Goal: Information Seeking & Learning: Compare options

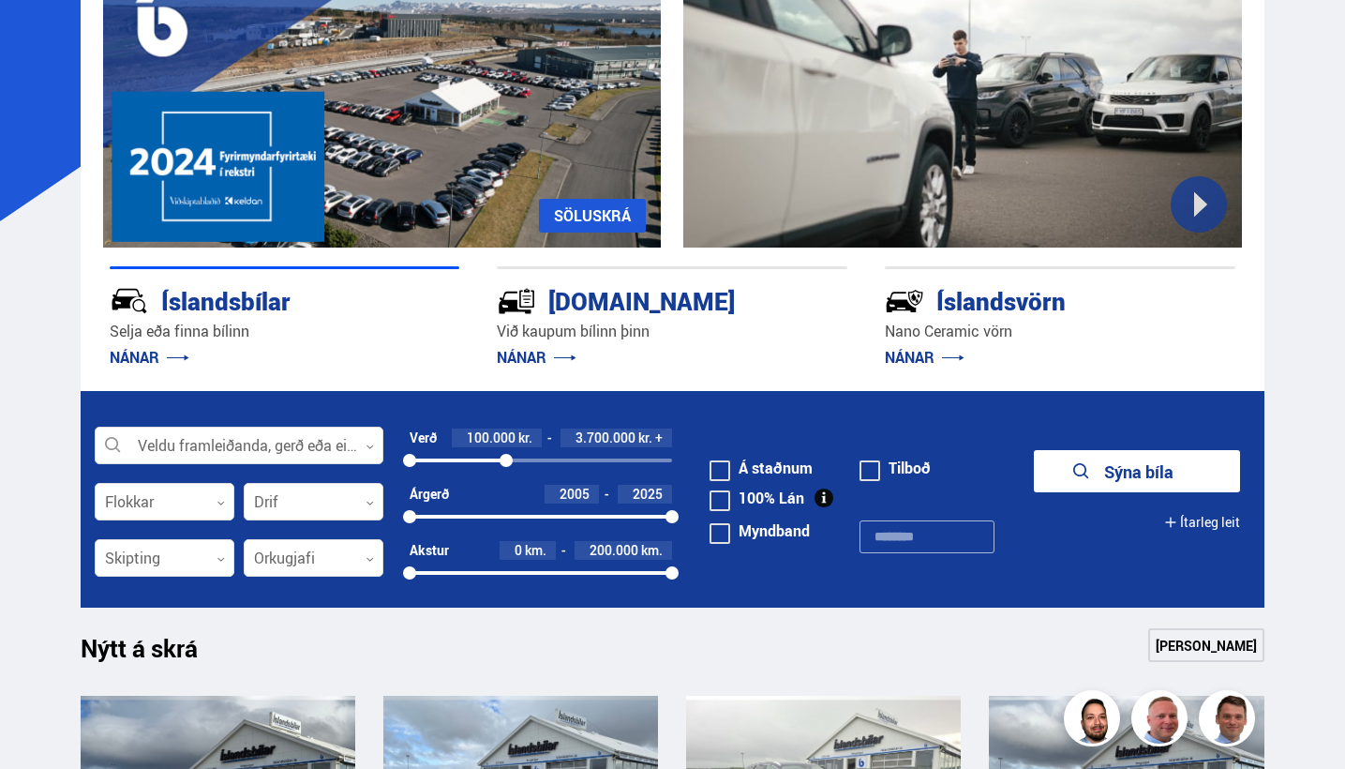
drag, startPoint x: 671, startPoint y: 464, endPoint x: 506, endPoint y: 452, distance: 165.4
click at [506, 452] on div "Verð 100.000 kr. 3.700.000 kr. + 100000 3747863" at bounding box center [541, 448] width 262 height 40
click at [1108, 467] on button "Sýna 159 bíla" at bounding box center [1137, 471] width 206 height 42
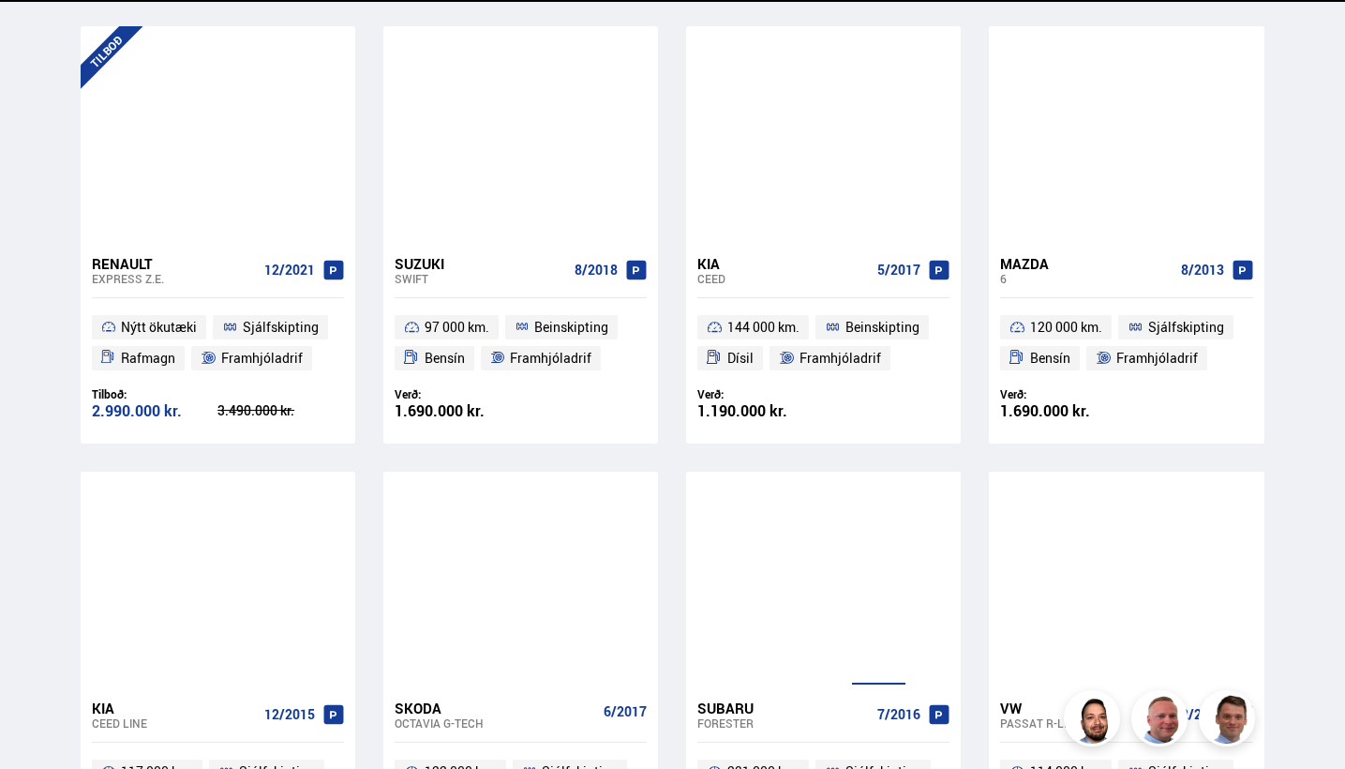
scroll to position [2534, 0]
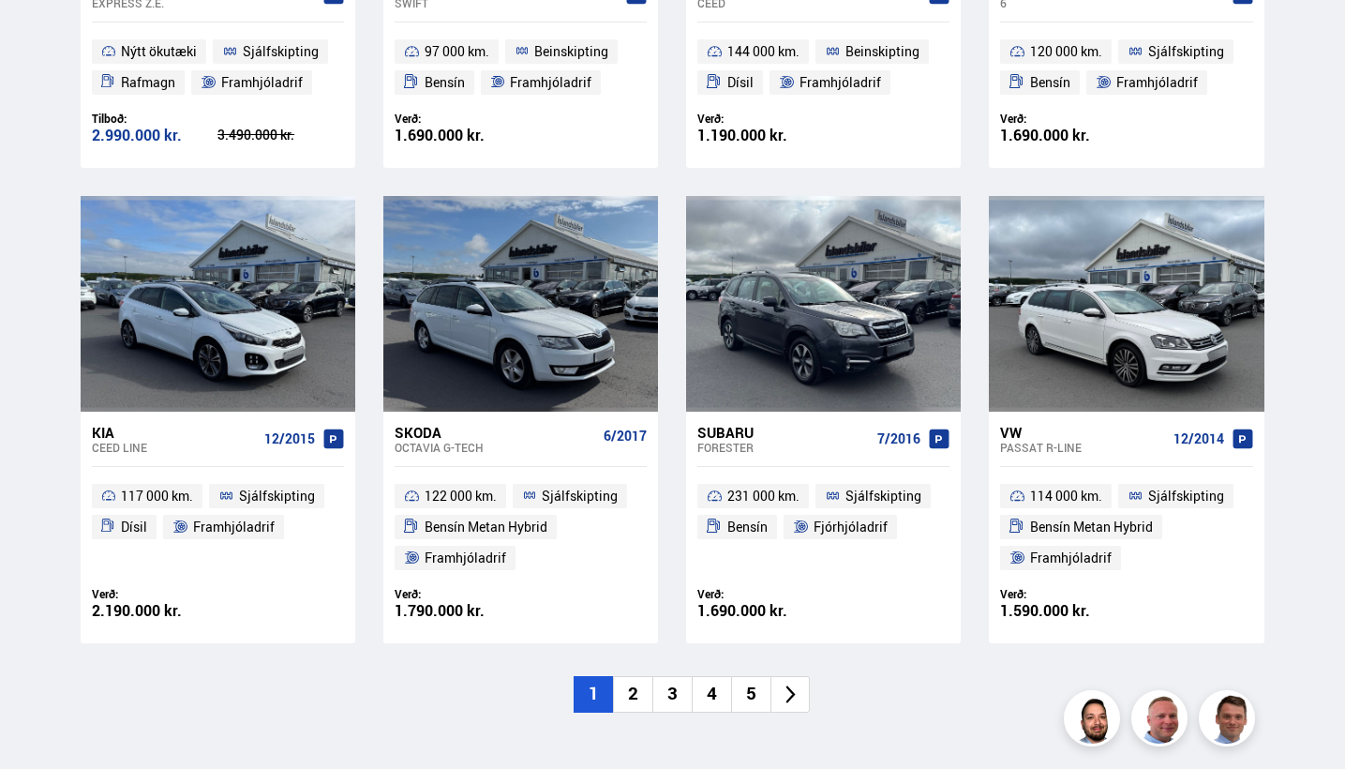
click at [634, 682] on li "2" at bounding box center [632, 694] width 39 height 37
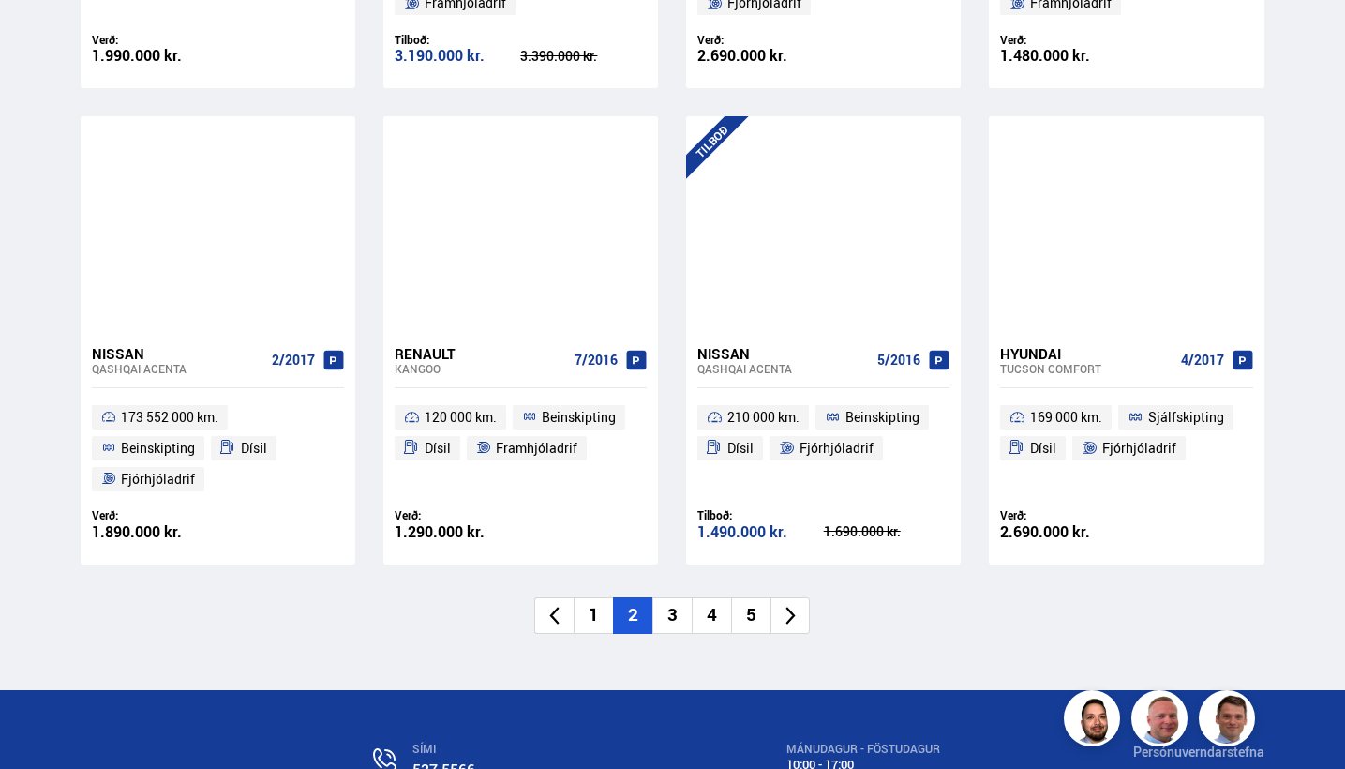
scroll to position [2673, 0]
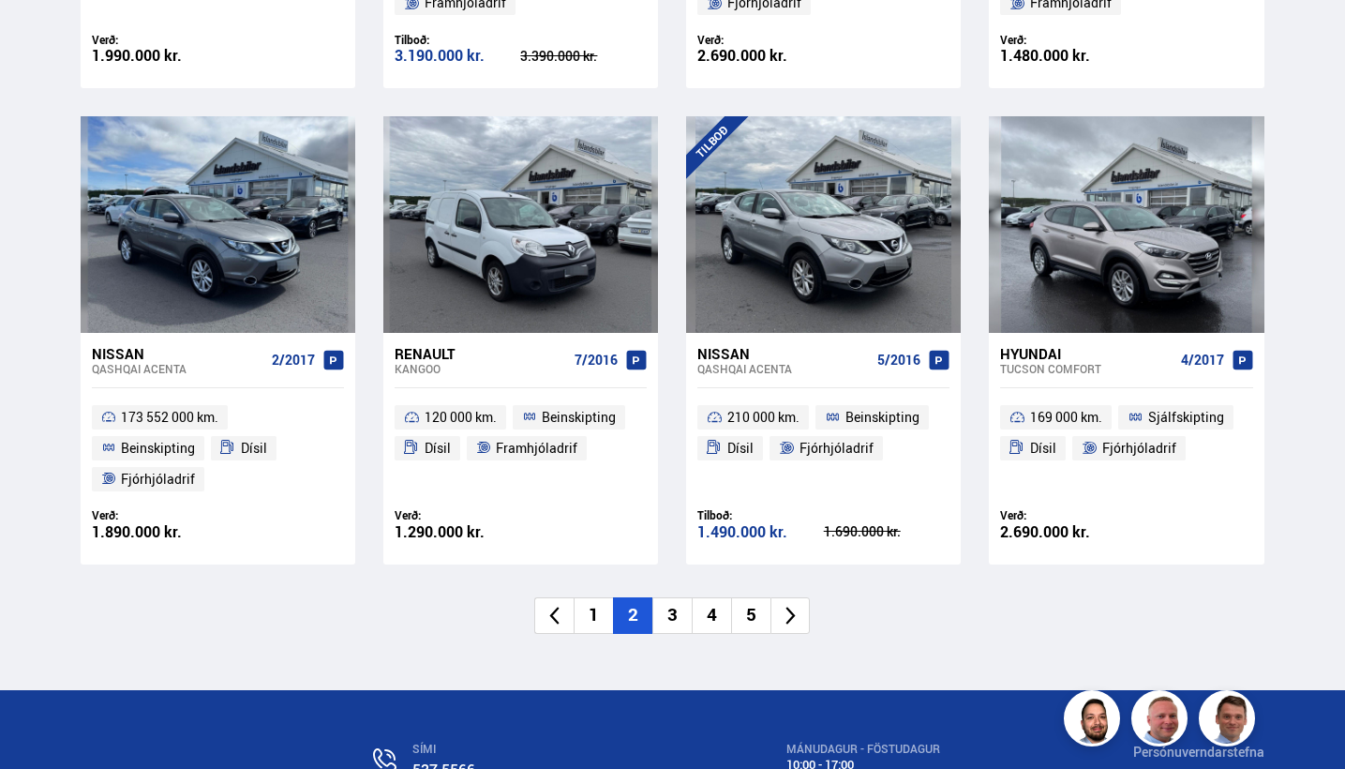
click at [670, 597] on li "3" at bounding box center [671, 615] width 39 height 37
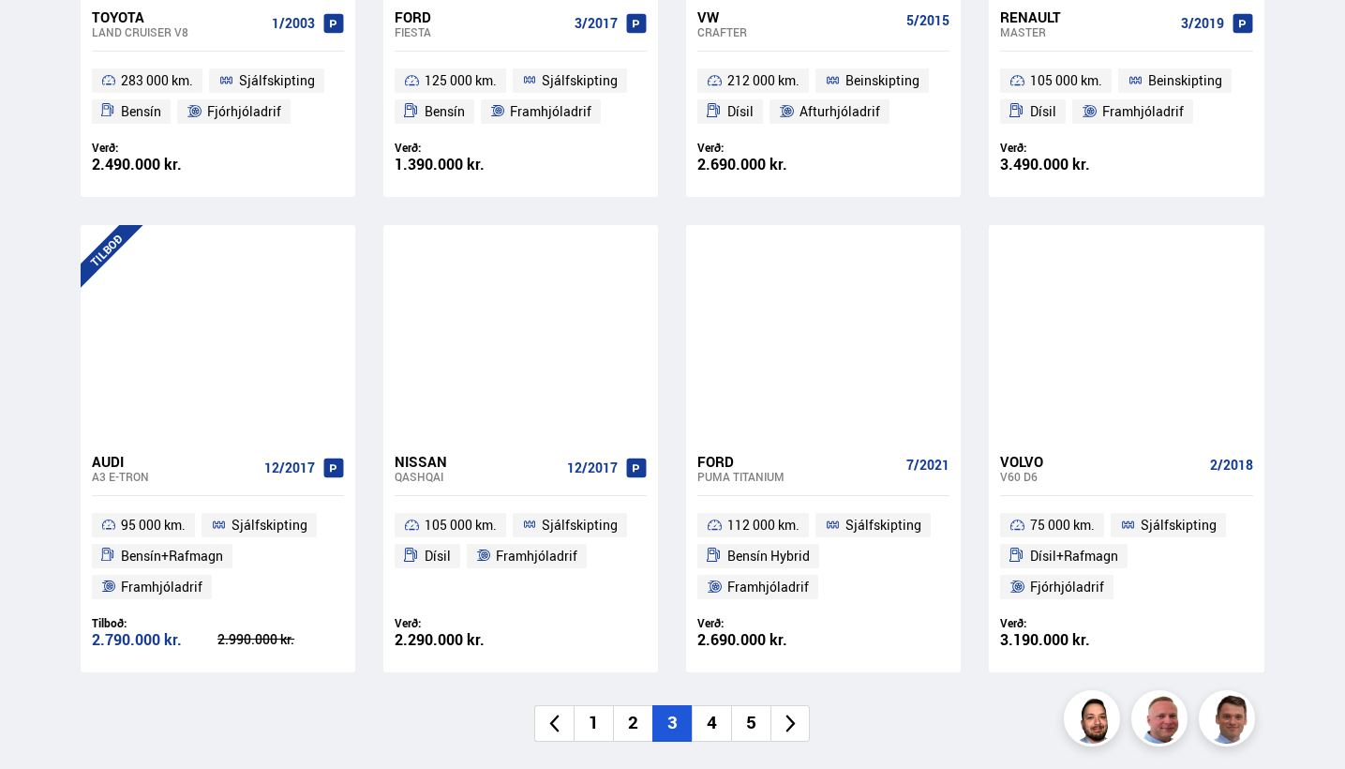
scroll to position [2610, 0]
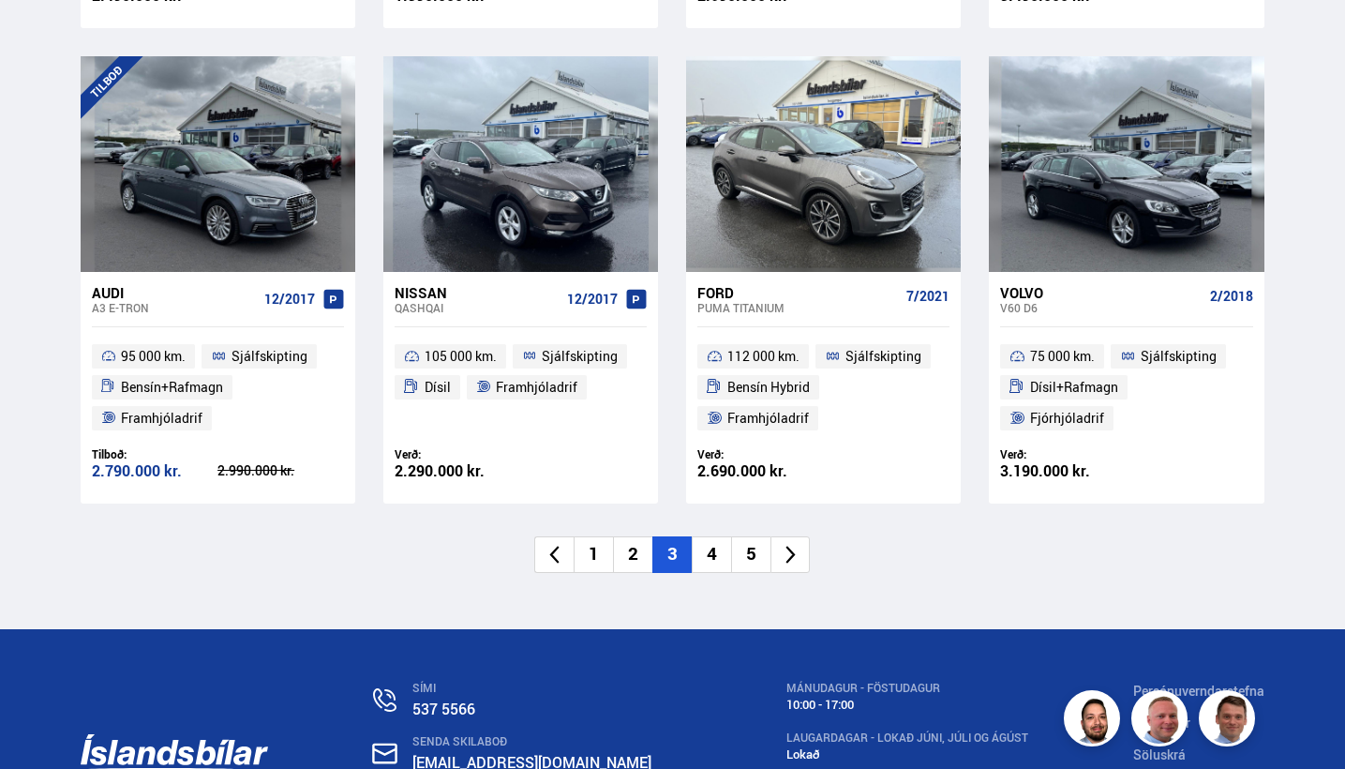
click at [711, 536] on li "4" at bounding box center [711, 554] width 39 height 37
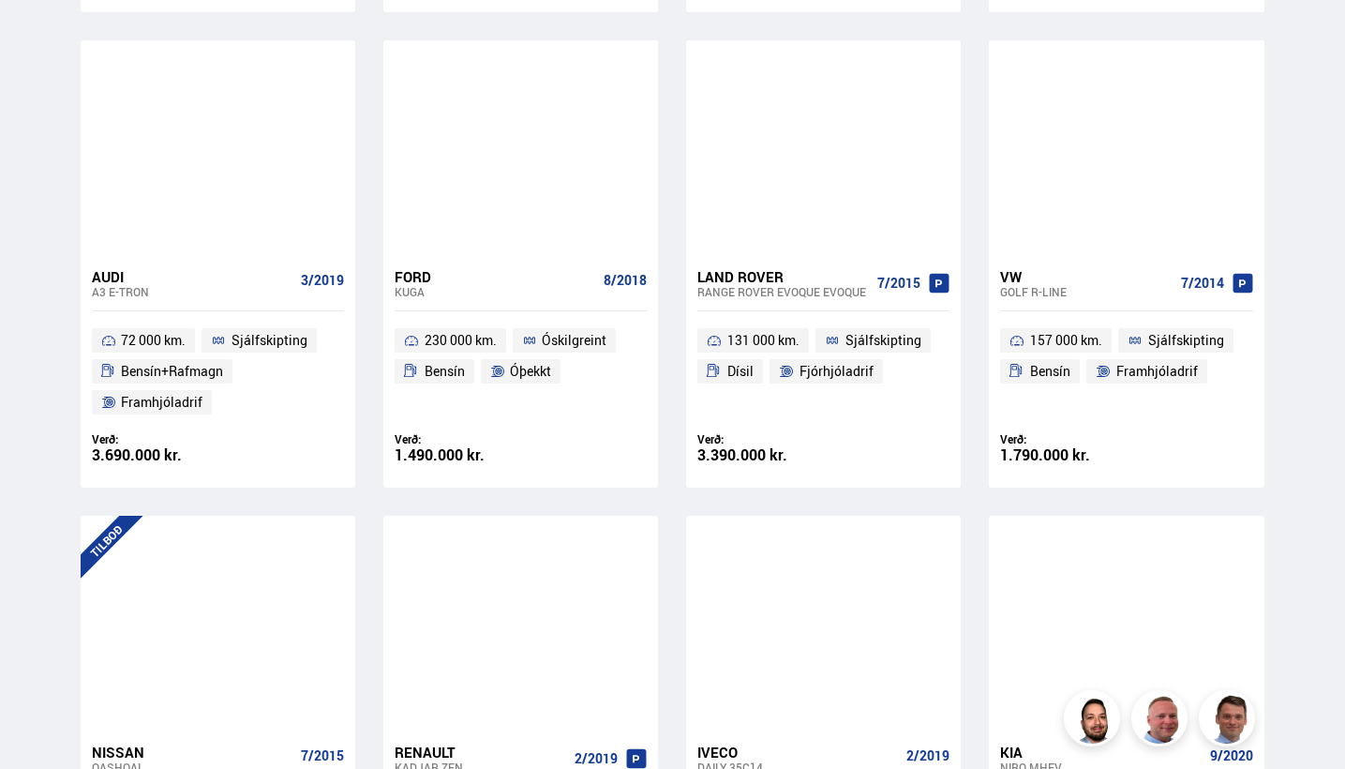
scroll to position [1431, 1]
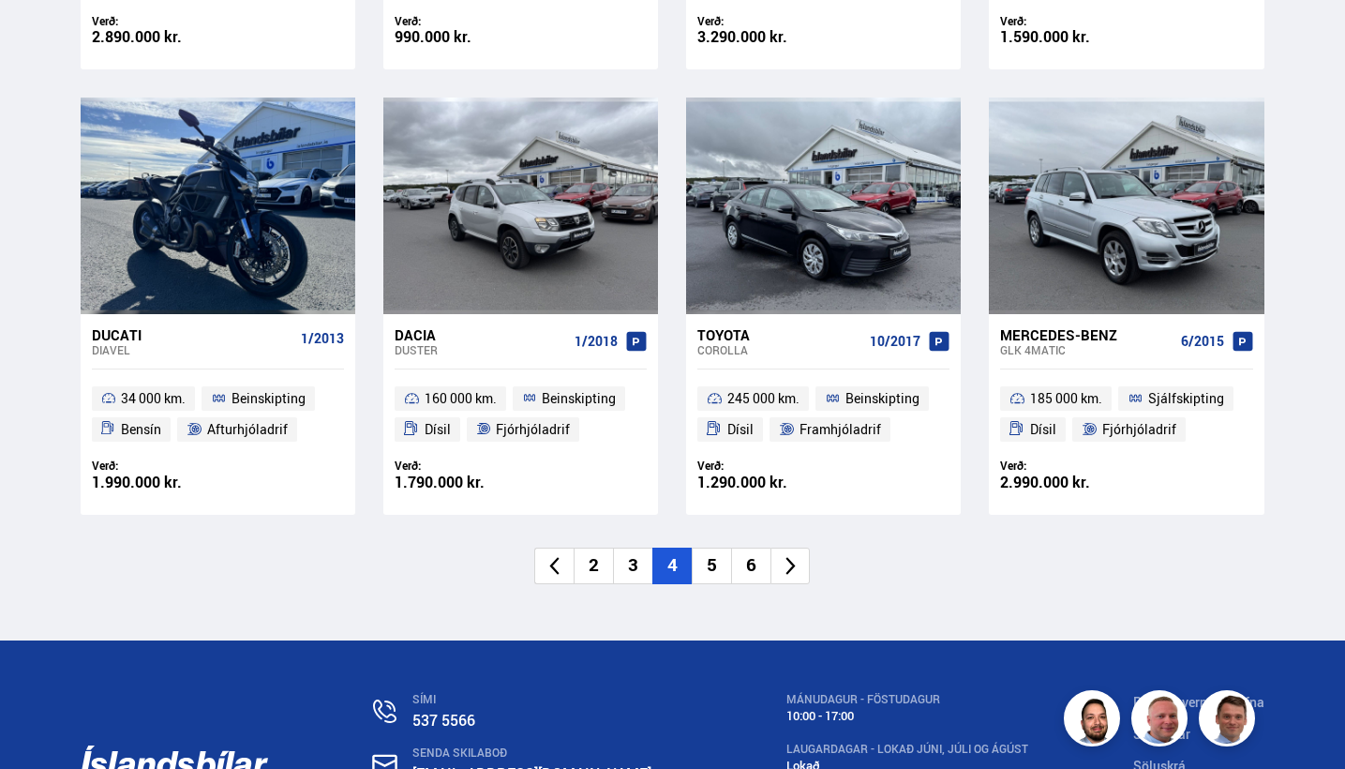
click at [713, 555] on li "5" at bounding box center [711, 565] width 39 height 37
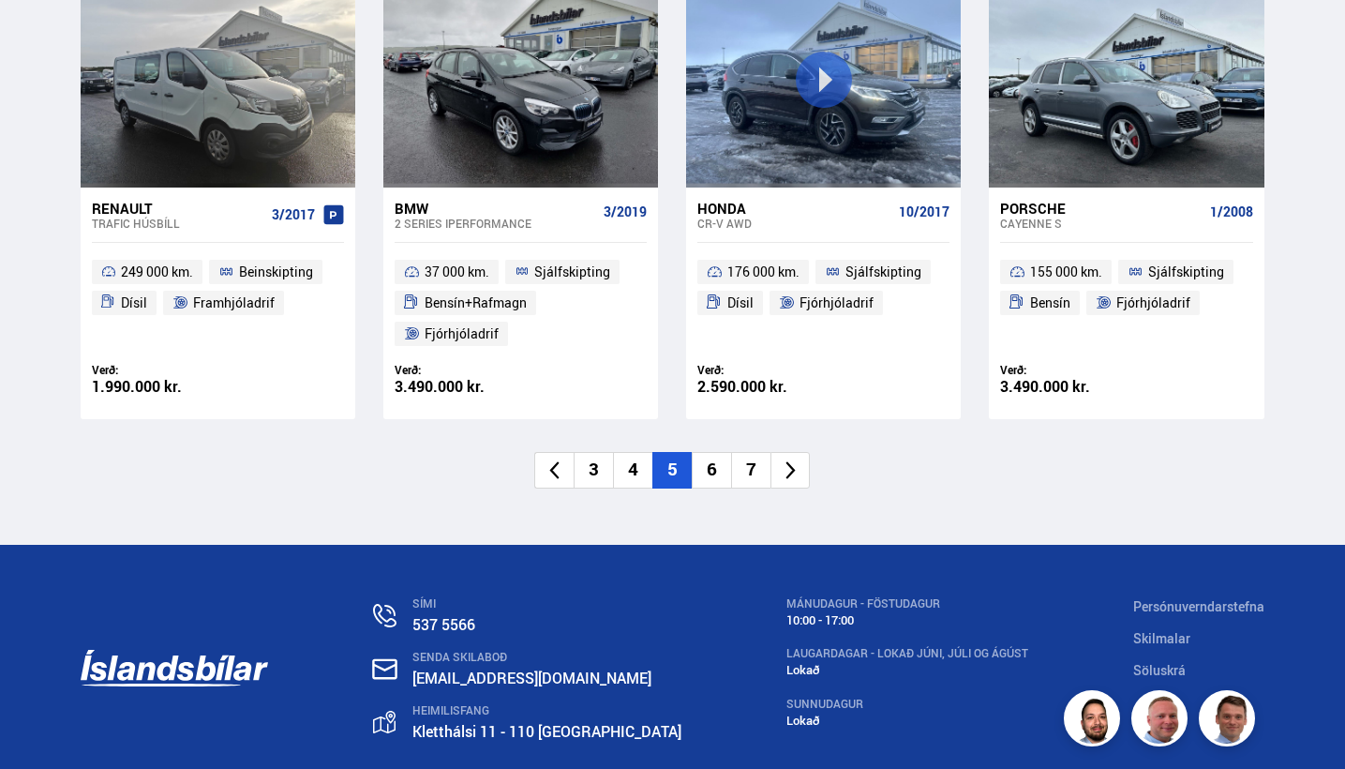
click at [709, 452] on li "6" at bounding box center [711, 470] width 39 height 37
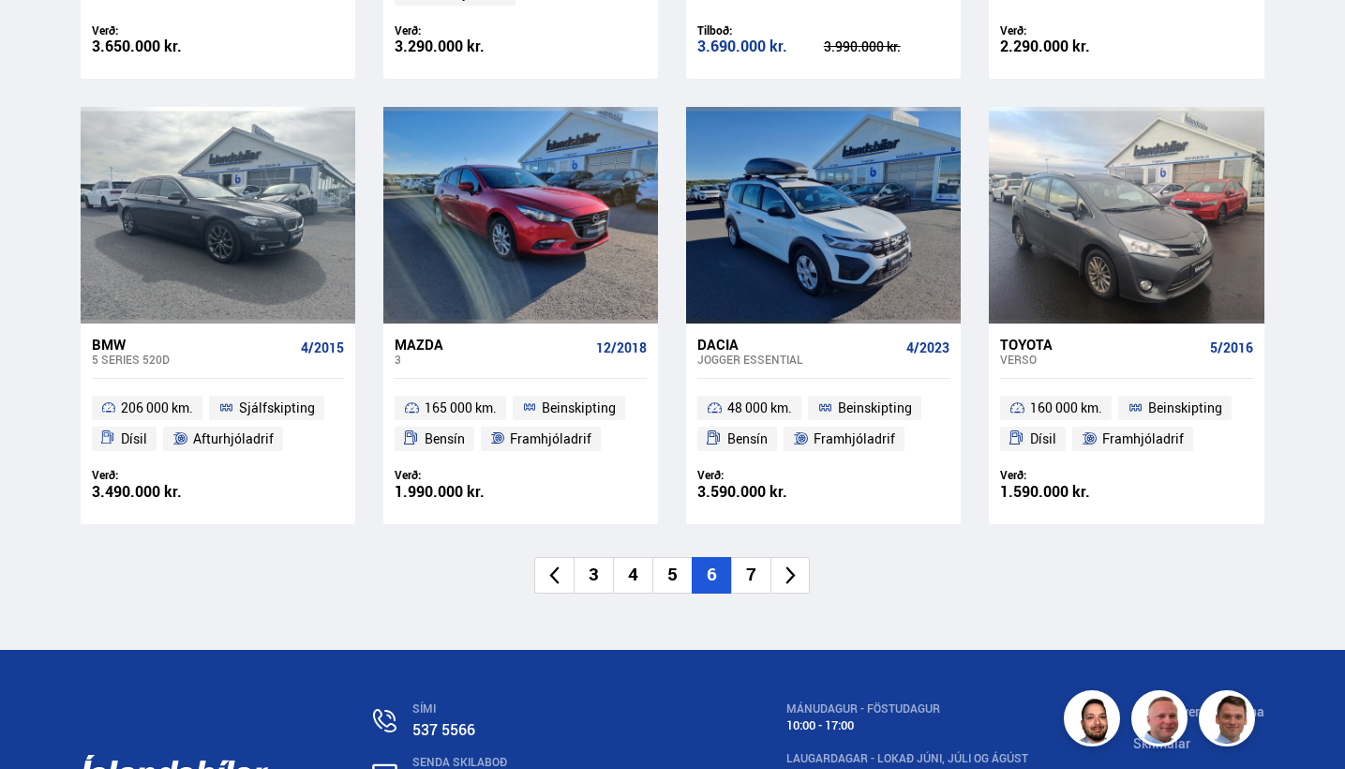
click at [745, 557] on li "7" at bounding box center [750, 575] width 39 height 37
